Goal: Task Accomplishment & Management: Complete application form

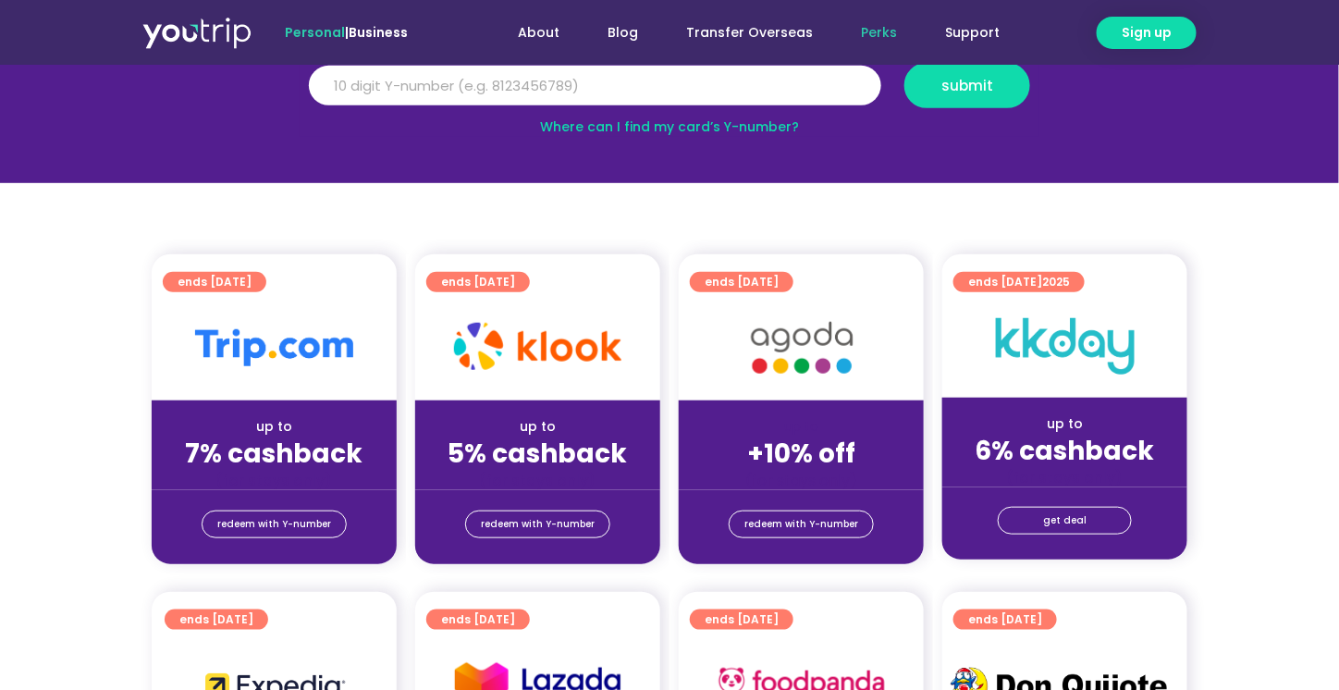
scroll to position [277, 0]
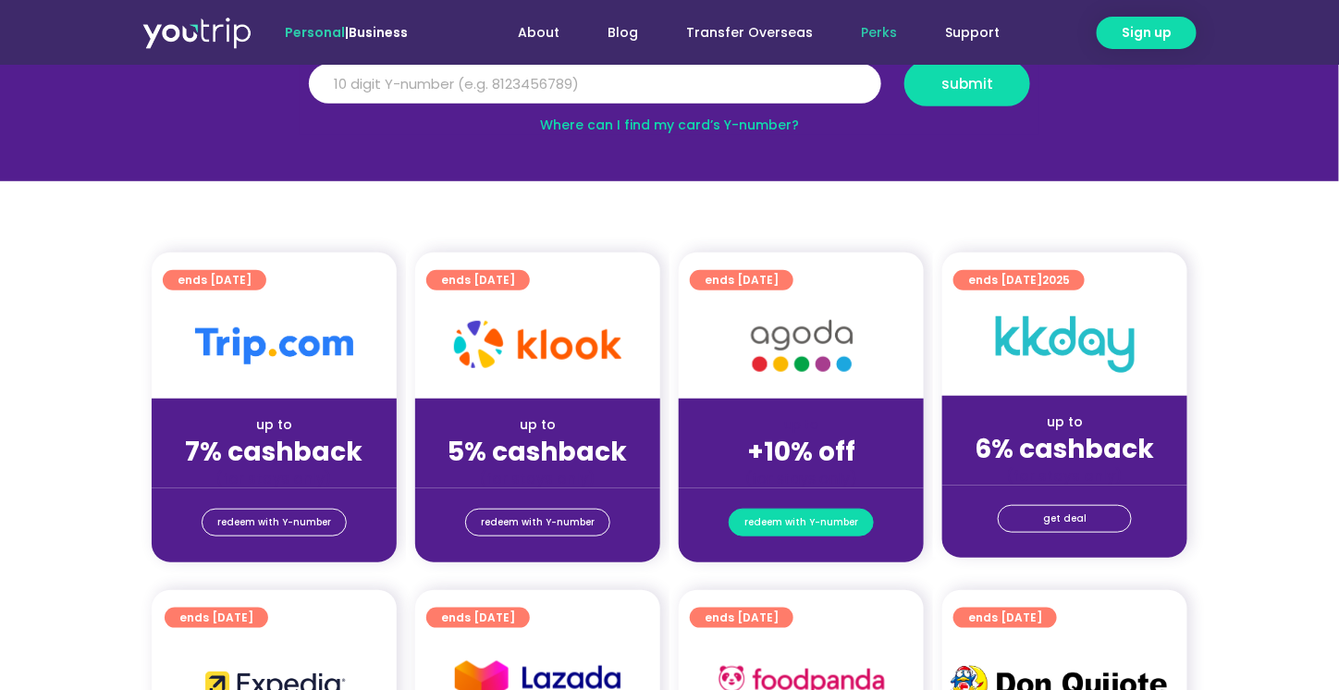
click at [819, 525] on span "redeem with Y-number" at bounding box center [801, 523] width 114 height 26
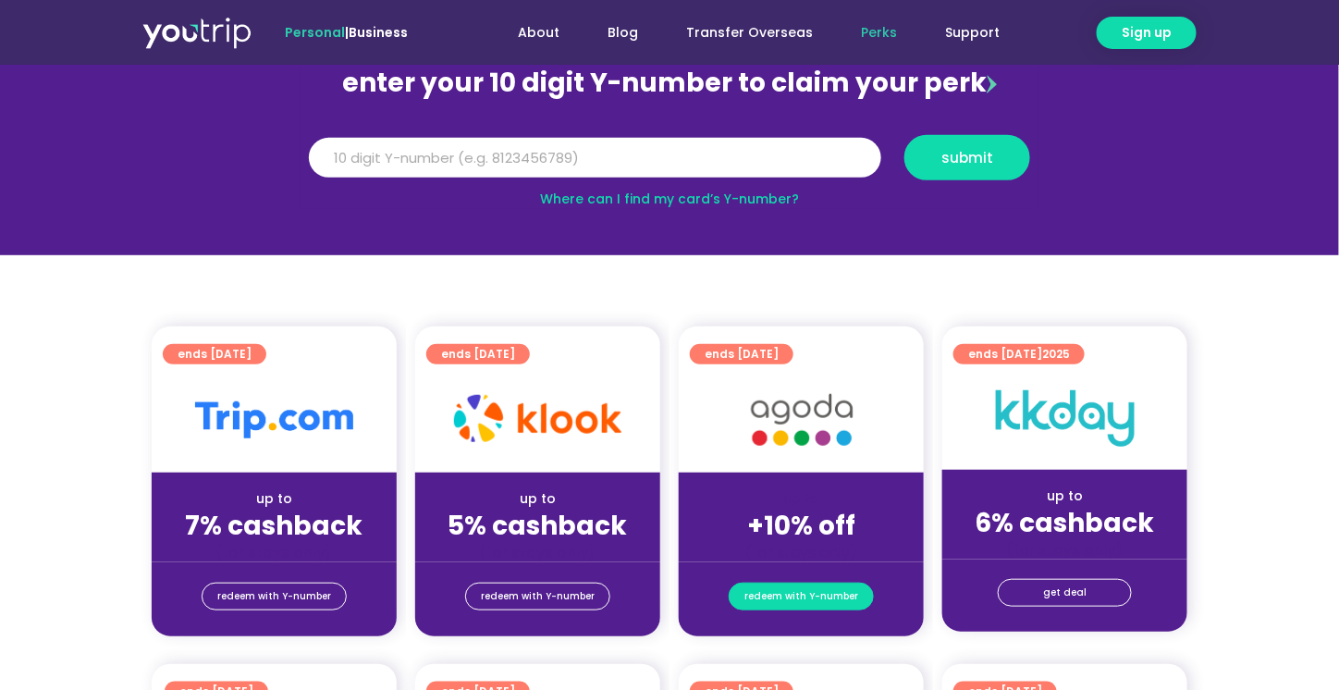
scroll to position [203, 0]
click at [713, 141] on input "Y Number" at bounding box center [595, 158] width 572 height 41
click at [479, 167] on input "Y Number" at bounding box center [595, 158] width 572 height 41
type input "[CREDIT_CARD_NUMBER]"
click at [958, 157] on span "submit" at bounding box center [967, 158] width 52 height 14
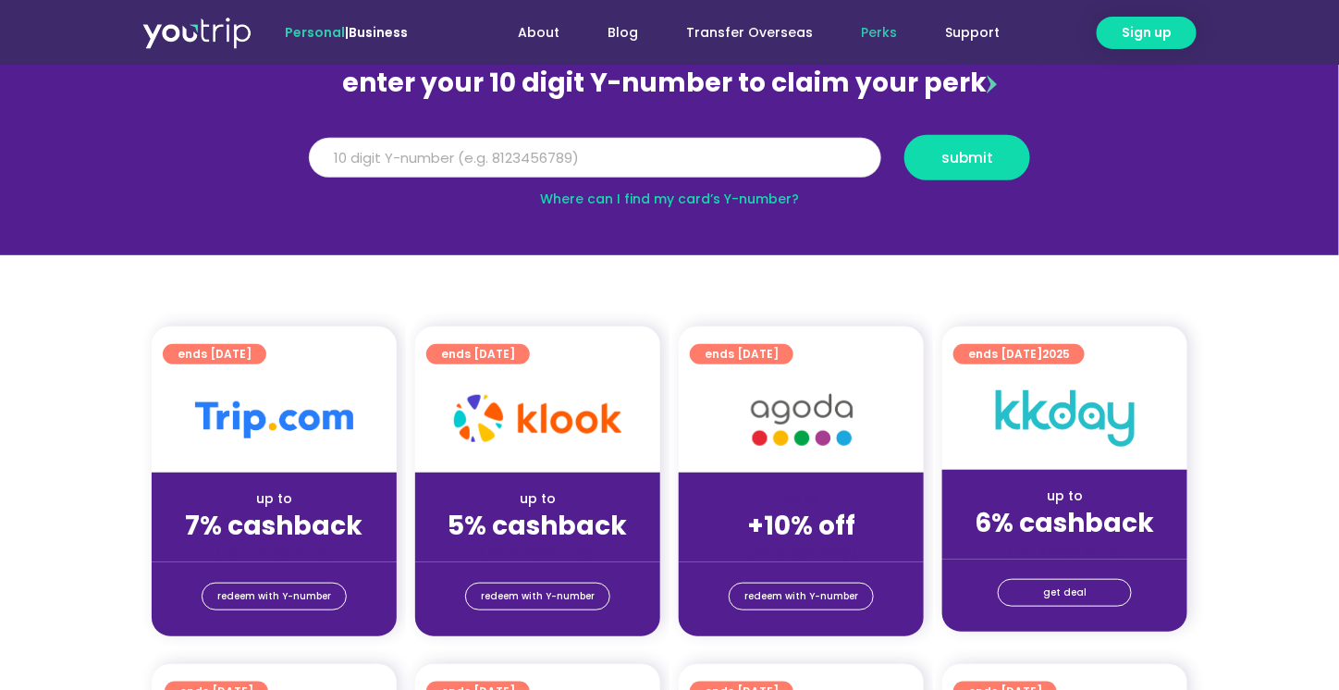
click at [523, 159] on input "[CREDIT_CARD_NUMBER]" at bounding box center [595, 158] width 572 height 41
drag, startPoint x: 537, startPoint y: 158, endPoint x: 227, endPoint y: 154, distance: 310.7
click at [227, 154] on section "enter your 10 digit Y-number to claim your perk Y Number [CREDIT_CARD_NUMBER] s…" at bounding box center [669, 127] width 1339 height 255
click at [760, 191] on link "Where can I find my card’s Y-number?" at bounding box center [669, 199] width 259 height 18
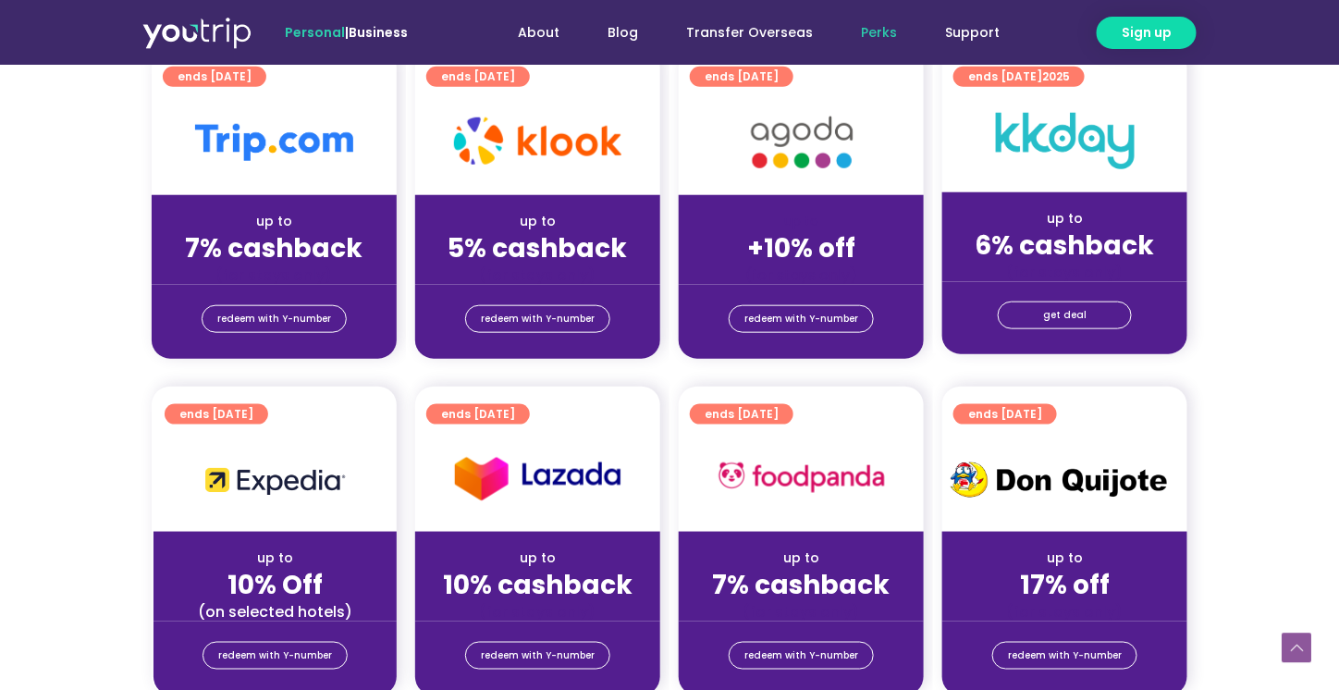
scroll to position [388, 0]
